Goal: Task Accomplishment & Management: Manage account settings

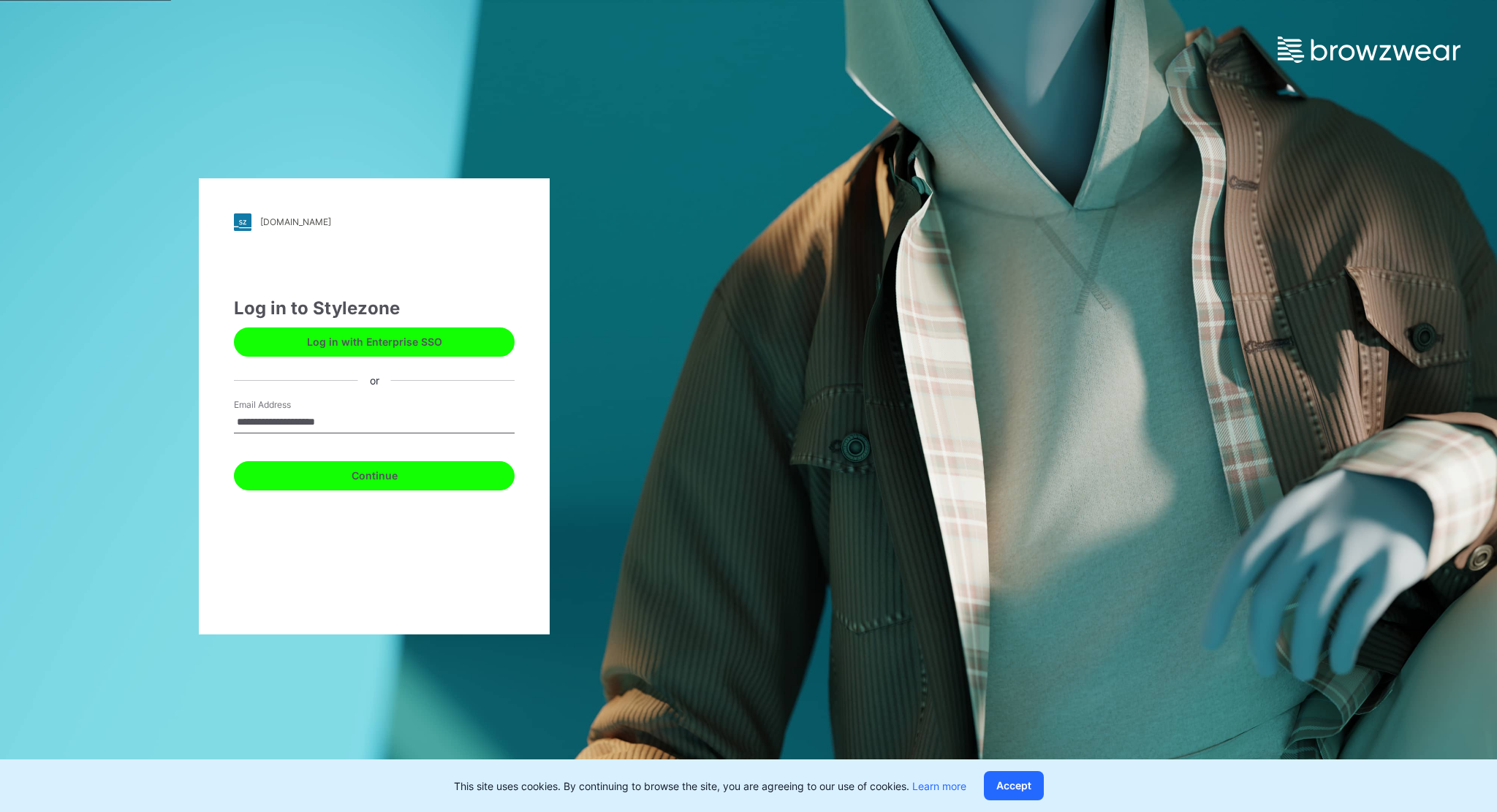
click at [379, 480] on button "Continue" at bounding box center [374, 476] width 281 height 29
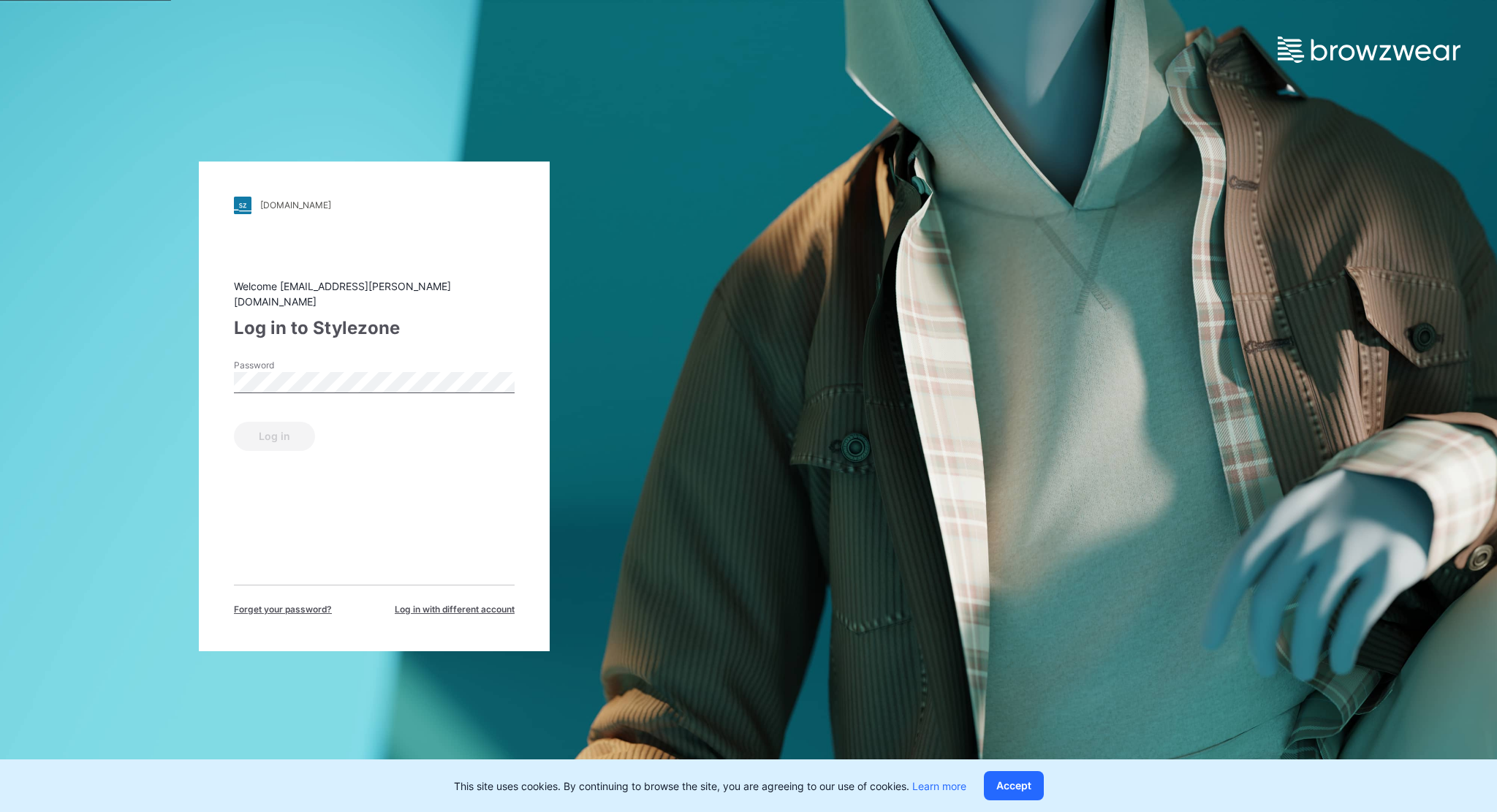
click at [275, 603] on span "Forget your password?" at bounding box center [282, 609] width 98 height 13
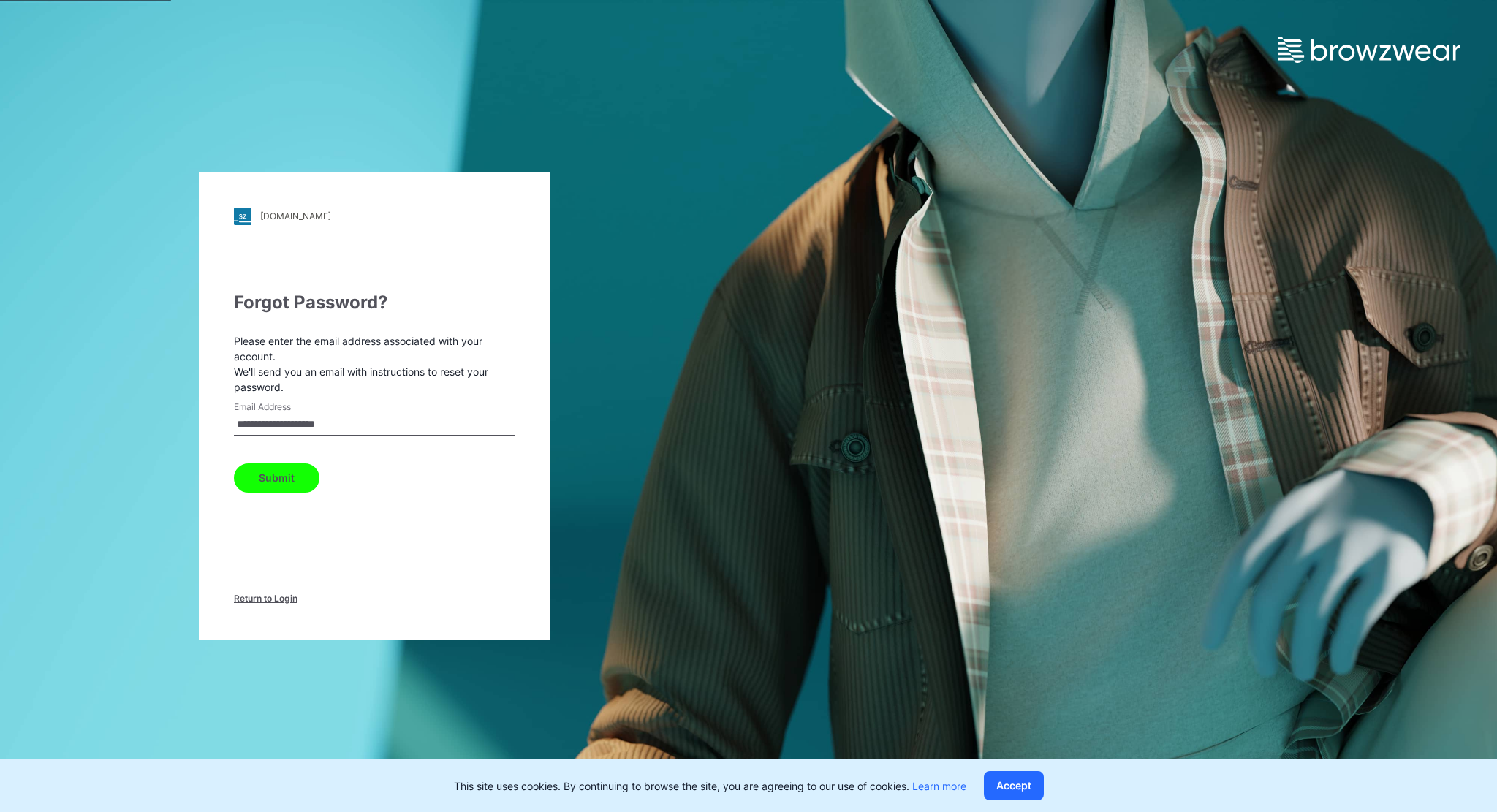
click at [275, 470] on button "Submit" at bounding box center [276, 478] width 86 height 29
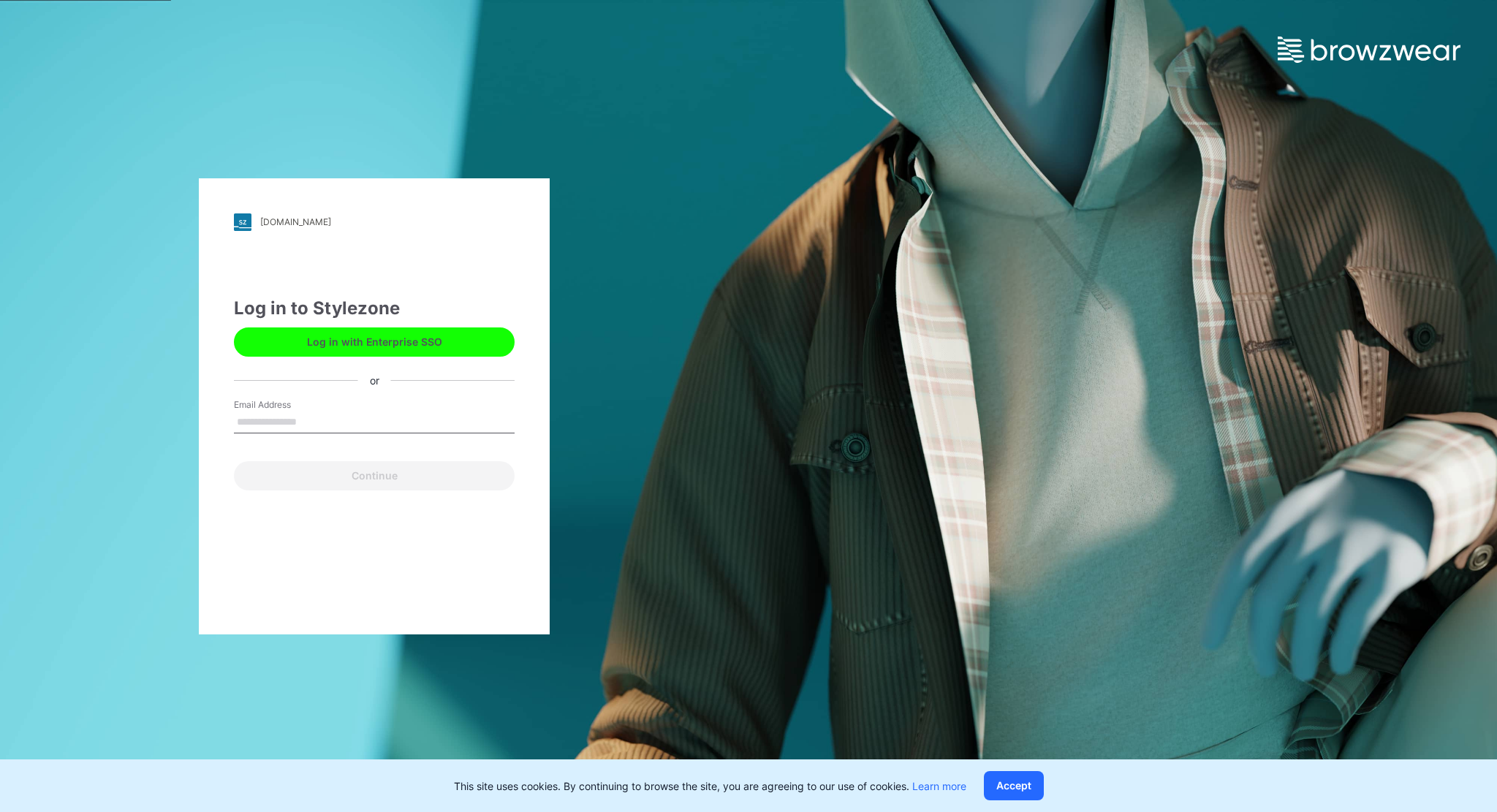
click at [280, 425] on input "Email Address" at bounding box center [374, 422] width 281 height 22
type input "**********"
click at [379, 471] on button "Continue" at bounding box center [374, 476] width 281 height 29
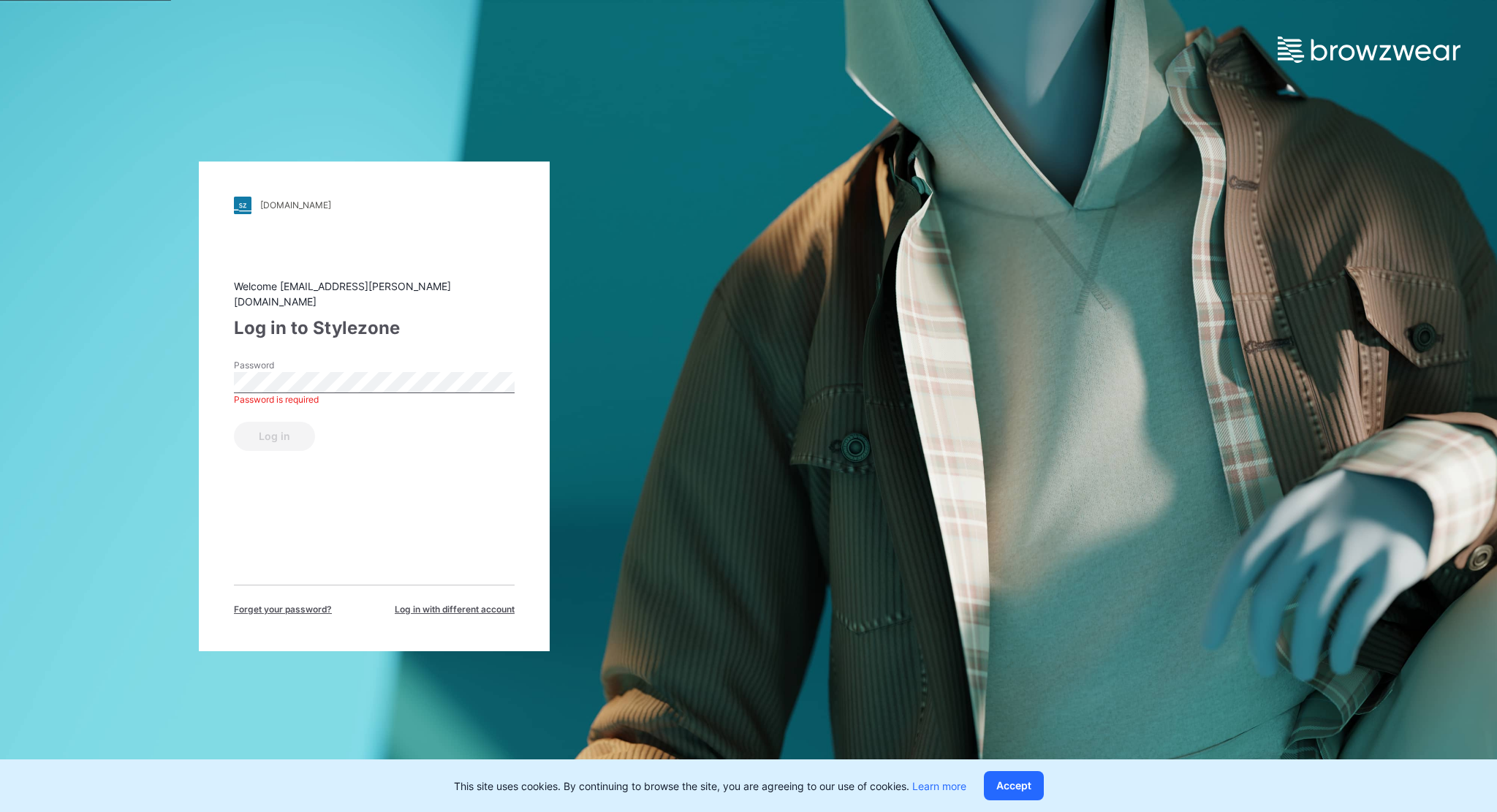
click at [300, 603] on span "Forget your password?" at bounding box center [282, 609] width 98 height 13
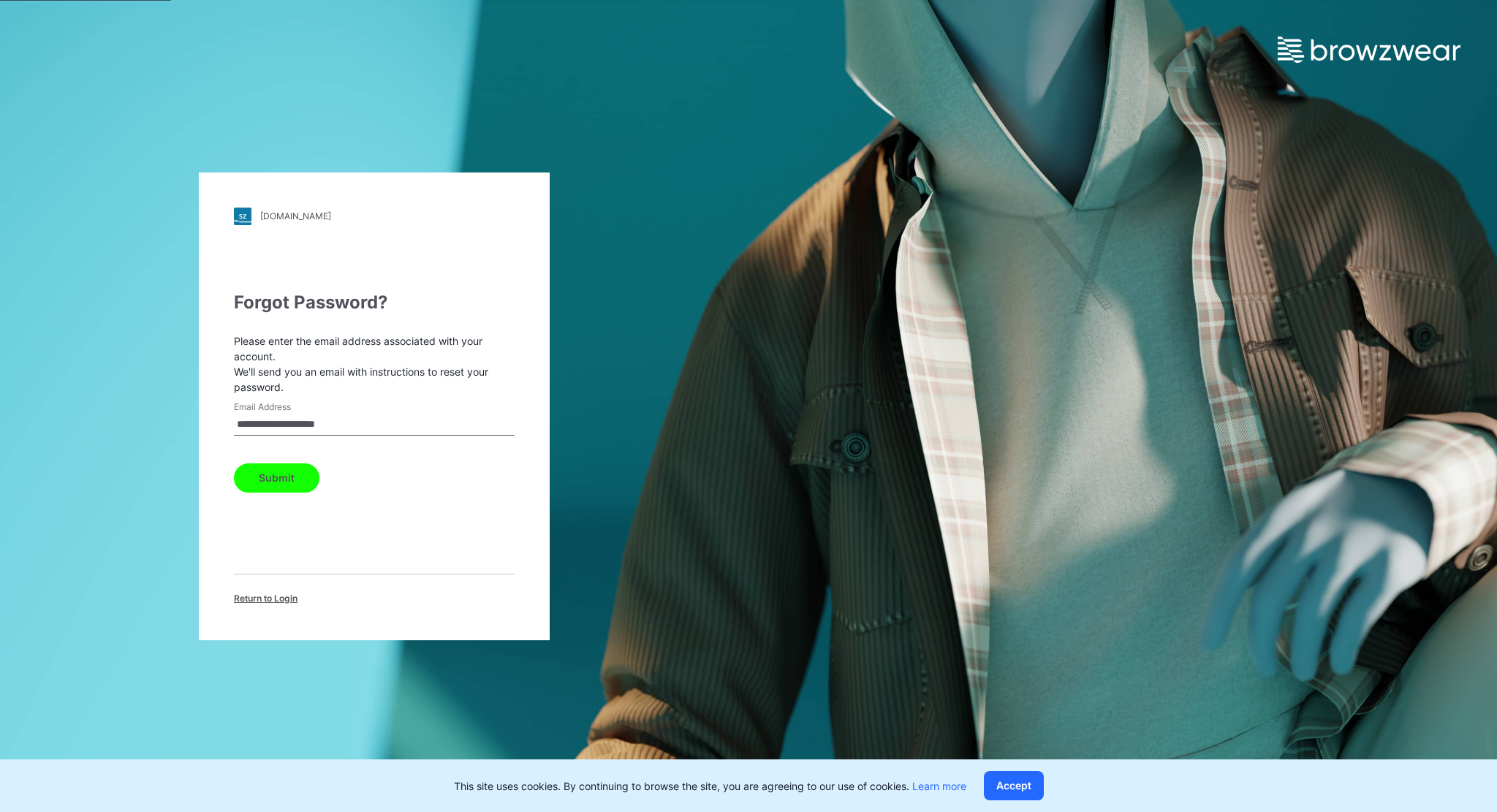
click at [276, 471] on button "Submit" at bounding box center [276, 478] width 86 height 29
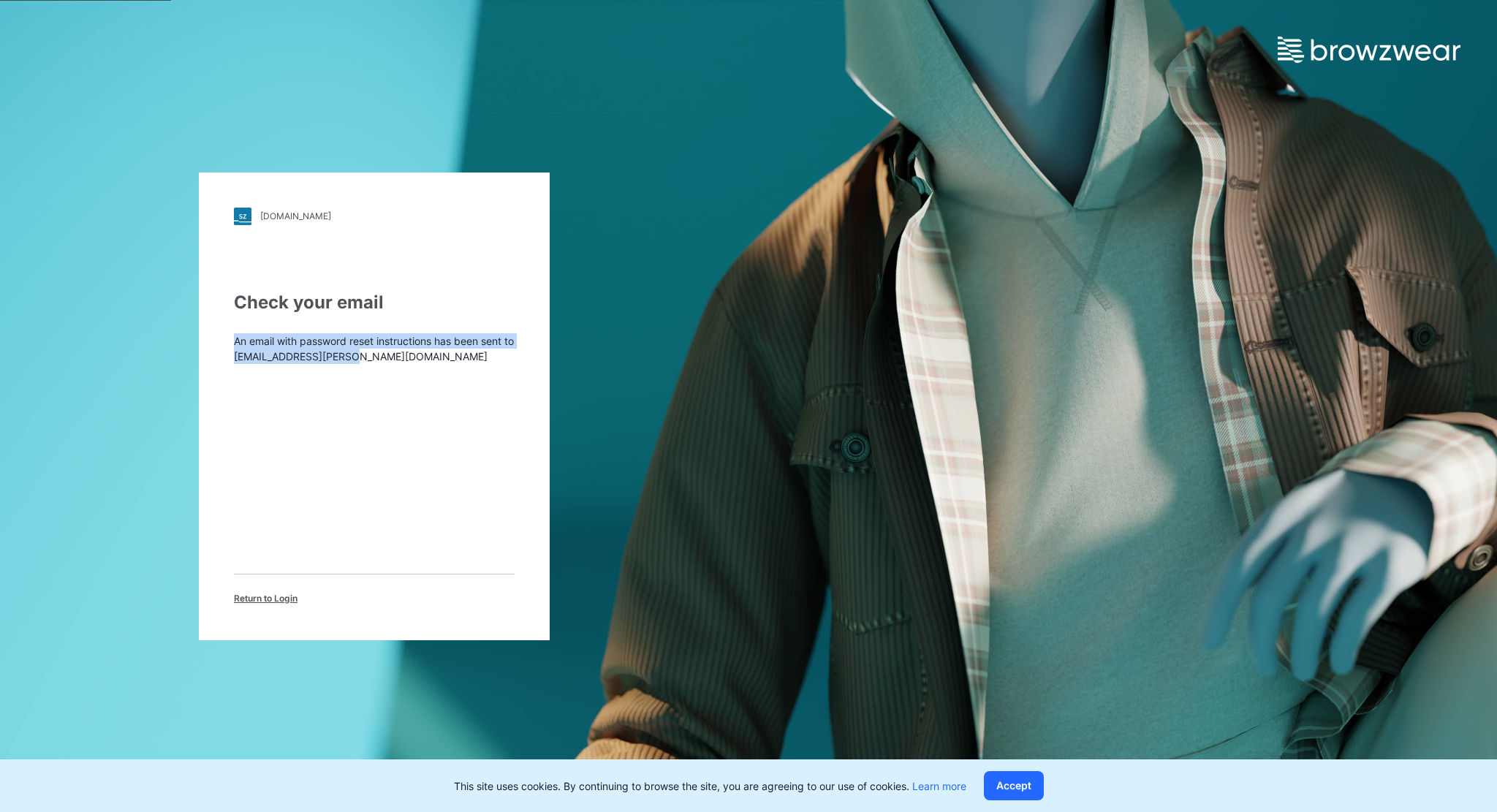
drag, startPoint x: 234, startPoint y: 340, endPoint x: 425, endPoint y: 359, distance: 191.9
click at [425, 359] on p "An email with password reset instructions has been sent to [EMAIL_ADDRESS][PERS…" at bounding box center [374, 348] width 281 height 30
click at [377, 353] on p "An email with password reset instructions has been sent to [EMAIL_ADDRESS][PERS…" at bounding box center [374, 348] width 281 height 30
